Goal: Task Accomplishment & Management: Use online tool/utility

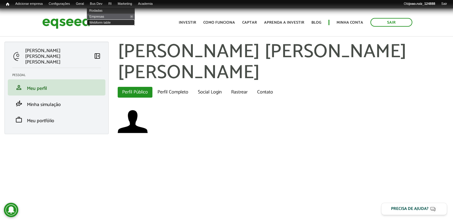
click at [106, 25] on link "Webform table" at bounding box center [111, 22] width 48 height 6
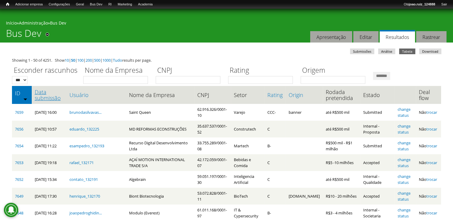
click at [57, 96] on link "Data submissão" at bounding box center [49, 95] width 29 height 12
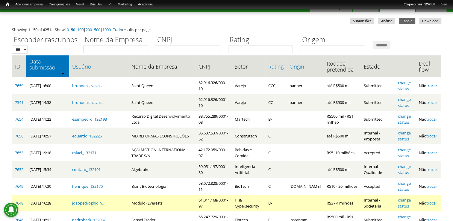
scroll to position [30, 0]
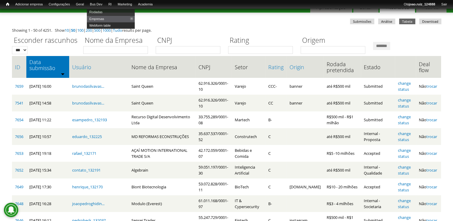
click at [101, 24] on link "Webform table" at bounding box center [111, 25] width 48 height 7
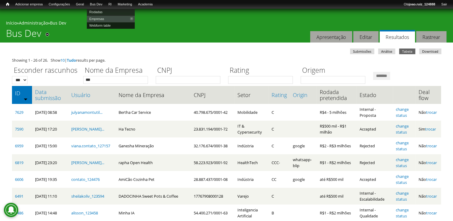
click at [100, 26] on link "Webform table" at bounding box center [111, 25] width 48 height 7
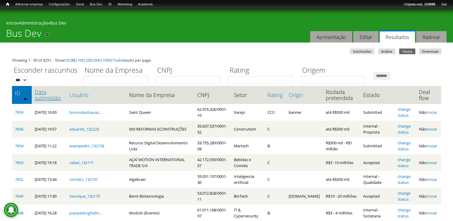
click at [53, 93] on link "Data submissão" at bounding box center [49, 95] width 29 height 12
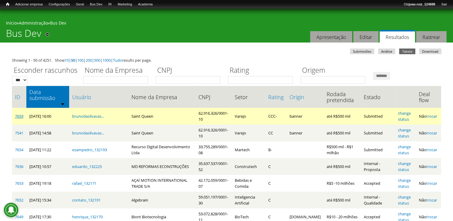
click at [21, 113] on link "7659" at bounding box center [19, 115] width 8 height 5
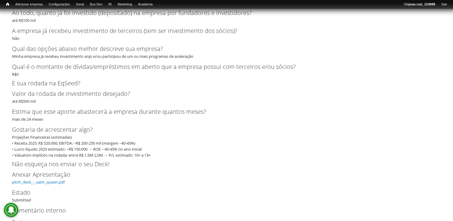
scroll to position [1470, 0]
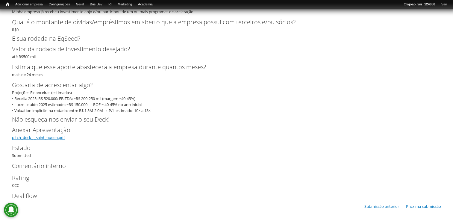
click at [59, 137] on link "pitch_deck_-_saint_queen.pdf" at bounding box center [38, 137] width 53 height 5
